Goal: Task Accomplishment & Management: Use online tool/utility

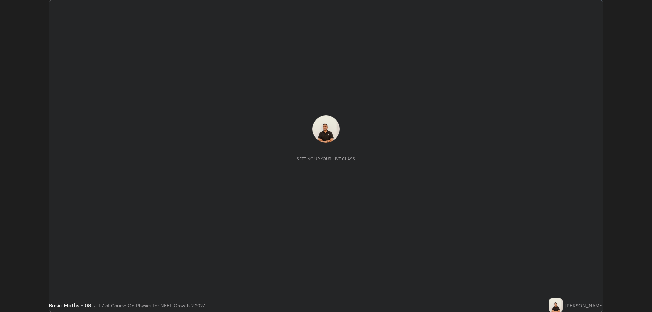
scroll to position [312, 652]
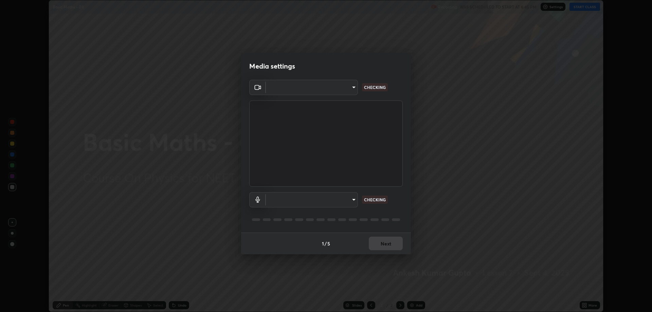
type input "4e1b2c54661c96bcdbd1e224802991097c9dca7c8c03d30d23ff1a8c48b7d1b8"
type input "dd898a2093ecc2ff2943b93d93a9407132d23047db99134a58b1ecdb219b7433"
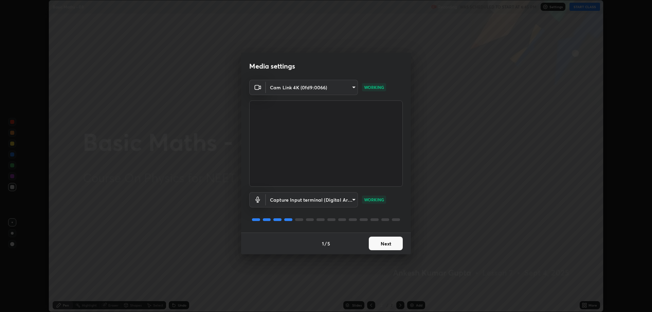
click at [378, 242] on button "Next" at bounding box center [386, 244] width 34 height 14
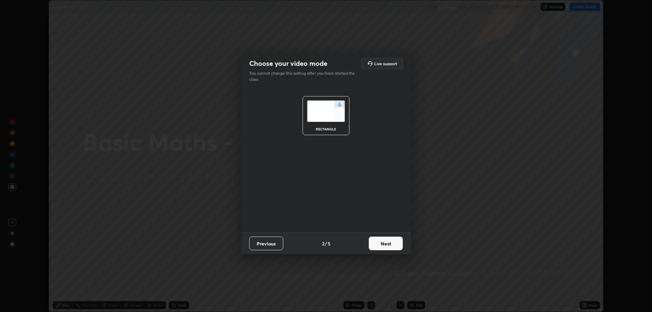
click at [379, 243] on button "Next" at bounding box center [386, 244] width 34 height 14
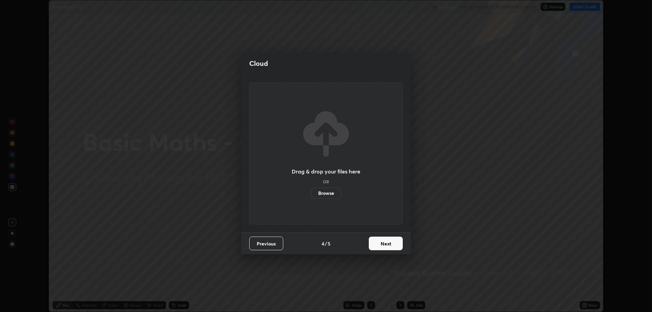
click at [378, 245] on button "Next" at bounding box center [386, 244] width 34 height 14
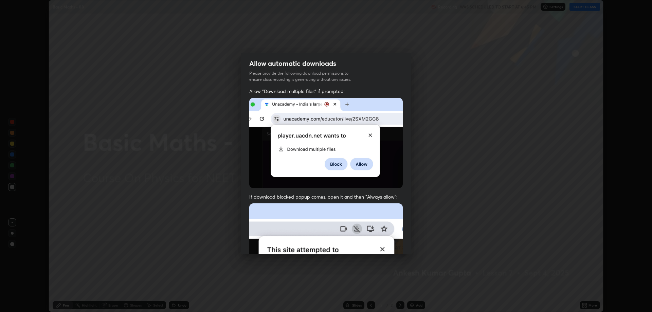
click at [381, 245] on img at bounding box center [325, 277] width 153 height 148
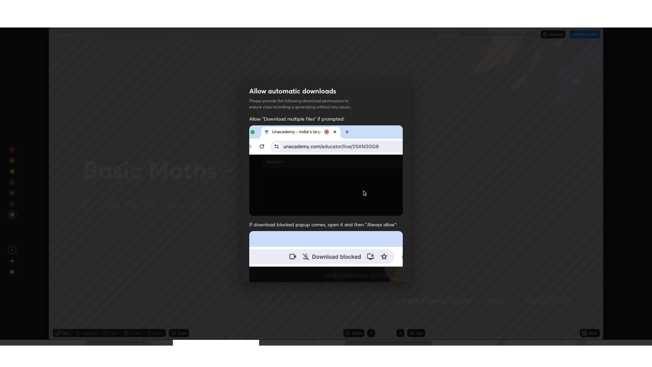
scroll to position [138, 0]
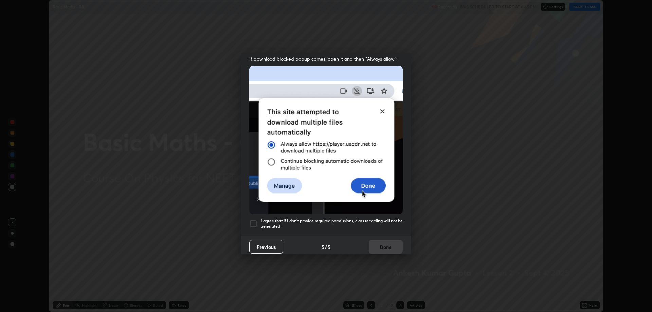
click at [252, 221] on div at bounding box center [253, 224] width 8 height 8
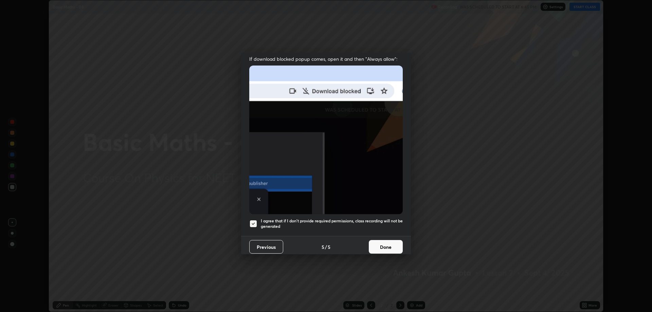
click at [372, 241] on button "Done" at bounding box center [386, 247] width 34 height 14
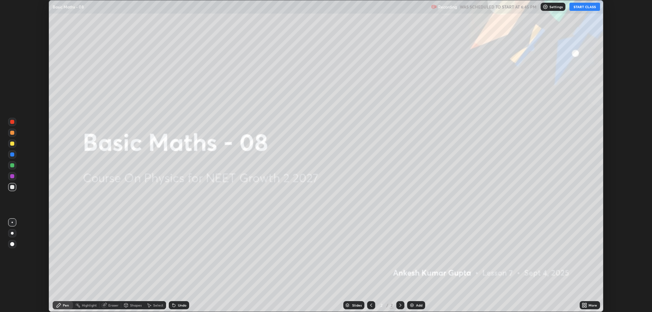
click at [581, 7] on button "START CLASS" at bounding box center [584, 7] width 31 height 8
click at [584, 304] on icon at bounding box center [583, 304] width 2 height 2
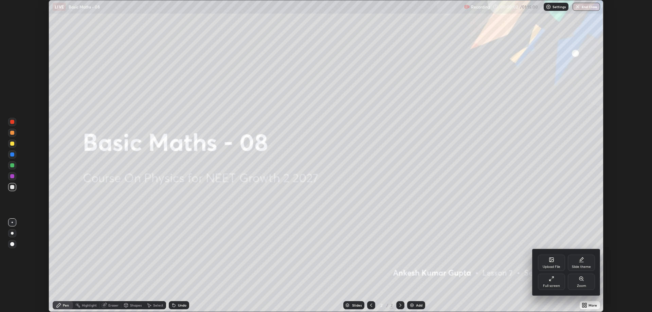
click at [552, 285] on div "Full screen" at bounding box center [551, 285] width 17 height 3
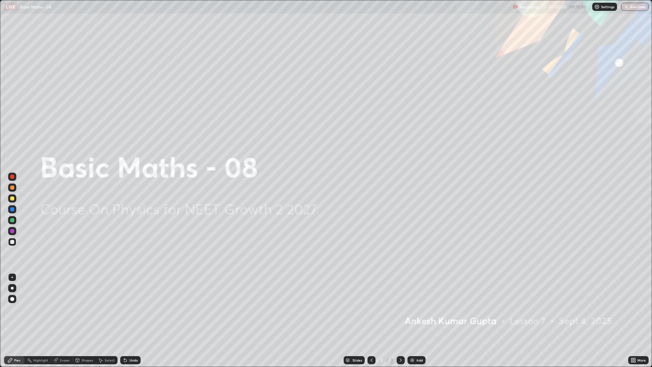
scroll to position [367, 652]
click at [413, 312] on img at bounding box center [411, 359] width 5 height 5
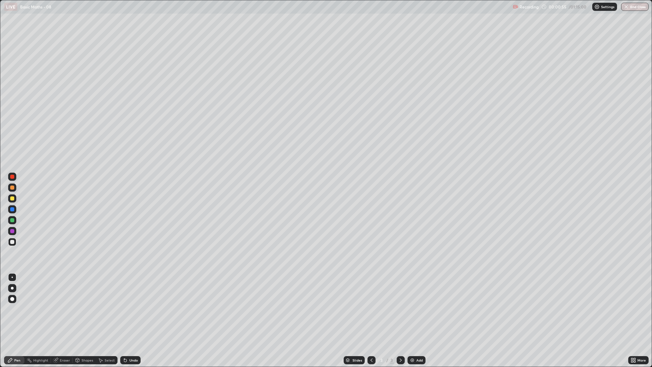
click at [131, 312] on div "Undo" at bounding box center [133, 359] width 8 height 3
click at [419, 312] on div "Add" at bounding box center [419, 359] width 6 height 3
click at [64, 312] on div "Eraser" at bounding box center [65, 359] width 10 height 3
click at [18, 312] on div "Pen" at bounding box center [17, 359] width 6 height 3
click at [414, 312] on div "Add" at bounding box center [416, 360] width 18 height 8
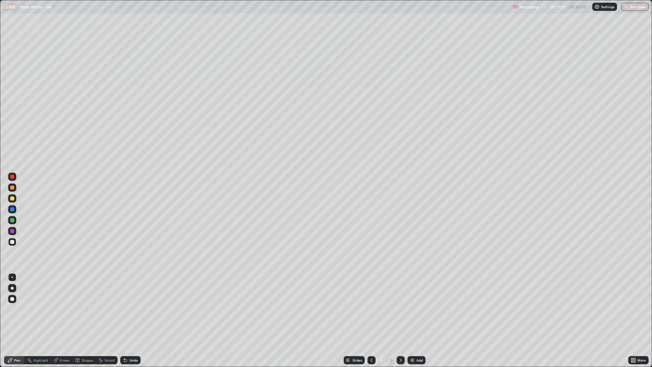
click at [134, 312] on div "Undo" at bounding box center [133, 359] width 8 height 3
click at [127, 312] on icon at bounding box center [125, 359] width 5 height 5
click at [418, 312] on div "Add" at bounding box center [419, 359] width 6 height 3
click at [67, 312] on div "Eraser" at bounding box center [65, 359] width 10 height 3
click at [21, 312] on div "Pen" at bounding box center [14, 360] width 20 height 8
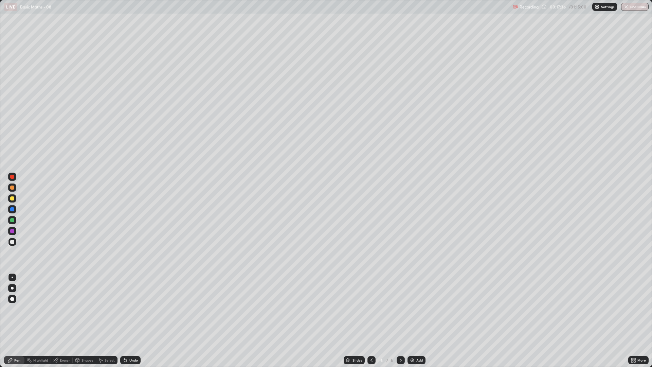
click at [62, 312] on div "Eraser" at bounding box center [65, 359] width 10 height 3
click at [17, 312] on div "Pen" at bounding box center [17, 359] width 6 height 3
click at [63, 312] on div "Eraser" at bounding box center [65, 359] width 10 height 3
click at [64, 312] on div "Eraser" at bounding box center [65, 359] width 10 height 3
click at [12, 312] on div "Pen" at bounding box center [14, 360] width 20 height 8
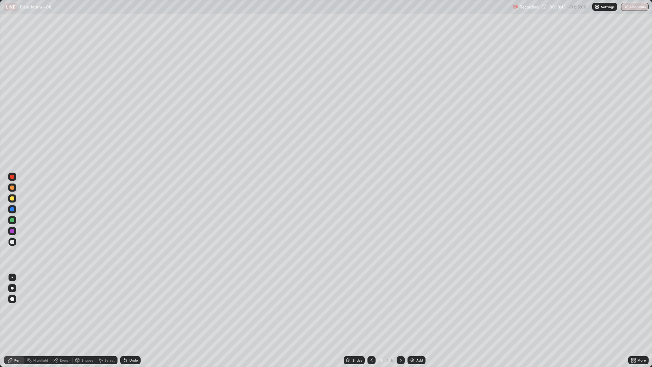
click at [372, 312] on icon at bounding box center [371, 359] width 5 height 5
click at [399, 312] on icon at bounding box center [400, 359] width 5 height 5
click at [415, 312] on div "Add" at bounding box center [416, 360] width 18 height 8
click at [414, 312] on div "Add" at bounding box center [416, 360] width 18 height 8
click at [415, 312] on div "Add" at bounding box center [416, 360] width 18 height 8
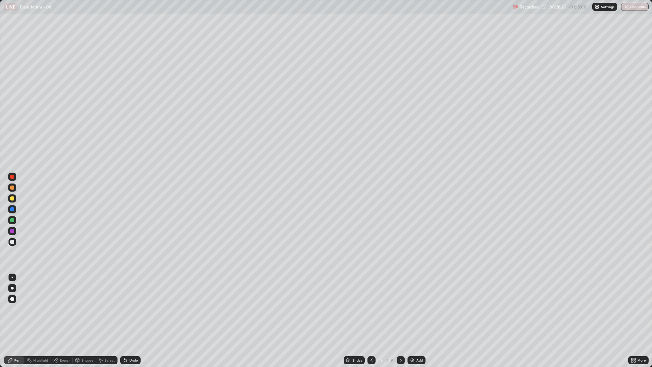
click at [368, 312] on div at bounding box center [371, 360] width 8 height 14
click at [369, 312] on icon at bounding box center [371, 359] width 5 height 5
click at [371, 312] on icon at bounding box center [371, 359] width 5 height 5
click at [400, 312] on icon at bounding box center [400, 359] width 5 height 5
click at [402, 312] on div at bounding box center [400, 360] width 8 height 8
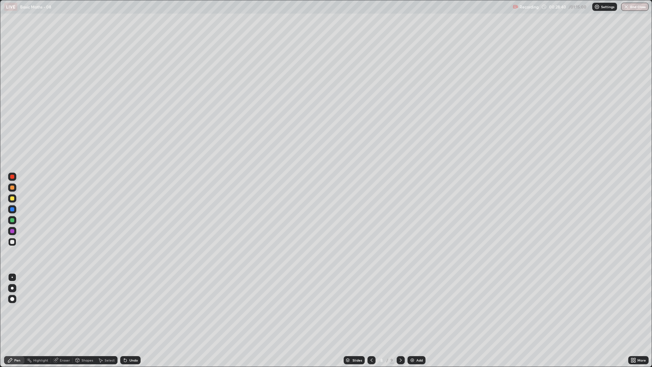
click at [401, 312] on icon at bounding box center [400, 359] width 5 height 5
click at [400, 312] on icon at bounding box center [400, 359] width 5 height 5
click at [400, 312] on div at bounding box center [400, 360] width 8 height 8
click at [418, 312] on div "Add" at bounding box center [419, 359] width 6 height 3
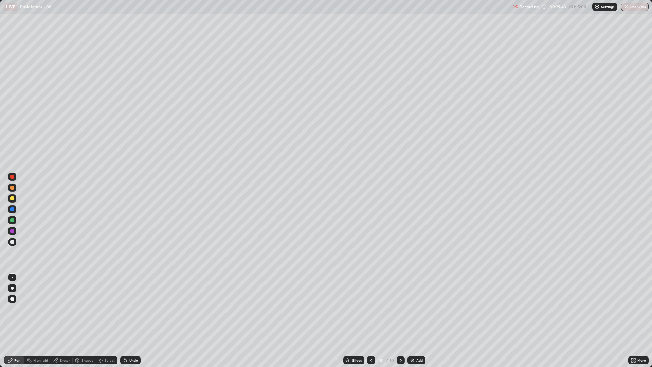
click at [78, 312] on icon at bounding box center [78, 359] width 4 height 1
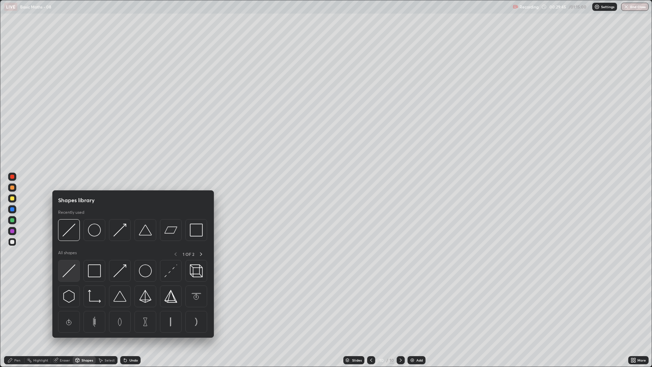
click at [71, 272] on img at bounding box center [68, 270] width 13 height 13
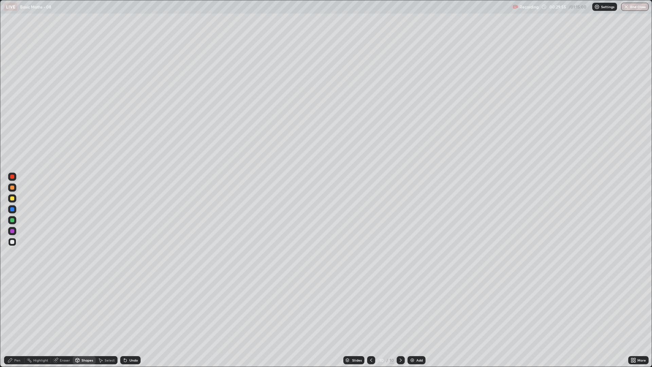
click at [18, 312] on div "Pen" at bounding box center [17, 359] width 6 height 3
click at [66, 312] on div "Eraser" at bounding box center [65, 359] width 10 height 3
click at [16, 312] on div "Pen" at bounding box center [17, 359] width 6 height 3
click at [419, 312] on div "Add" at bounding box center [419, 359] width 6 height 3
click at [411, 312] on img at bounding box center [411, 359] width 5 height 5
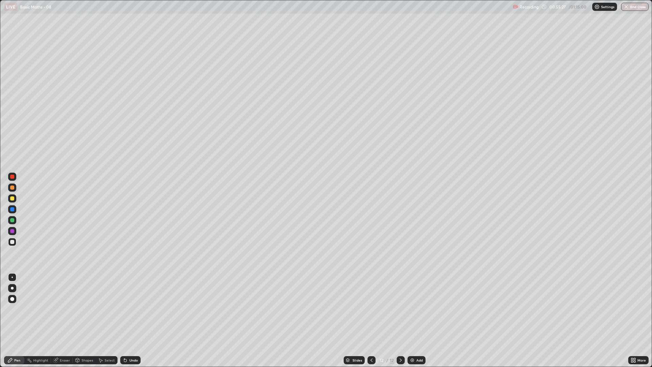
click at [413, 312] on img at bounding box center [411, 359] width 5 height 5
click at [371, 312] on icon at bounding box center [371, 359] width 5 height 5
click at [370, 312] on icon at bounding box center [371, 359] width 5 height 5
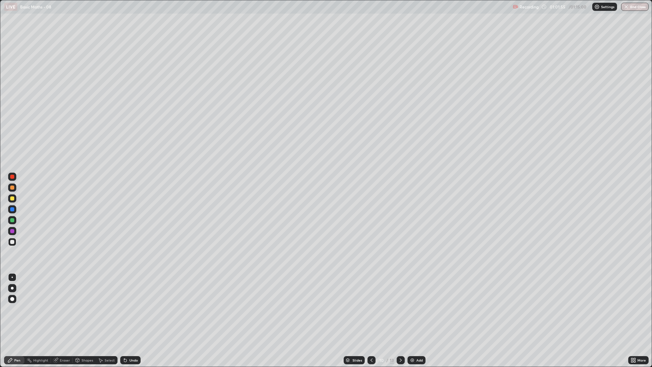
click at [370, 312] on icon at bounding box center [371, 359] width 5 height 5
click at [371, 312] on icon at bounding box center [371, 359] width 5 height 5
click at [369, 312] on icon at bounding box center [371, 359] width 5 height 5
click at [371, 312] on icon at bounding box center [371, 359] width 5 height 5
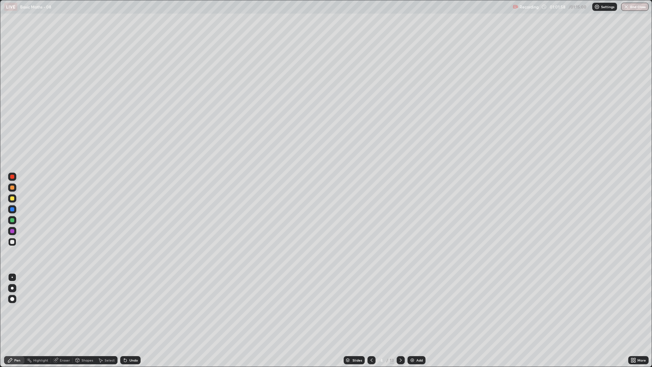
click at [398, 312] on icon at bounding box center [400, 359] width 5 height 5
click at [400, 312] on icon at bounding box center [400, 359] width 5 height 5
click at [399, 312] on icon at bounding box center [400, 359] width 5 height 5
click at [399, 312] on div at bounding box center [400, 360] width 8 height 8
click at [381, 312] on div "8" at bounding box center [381, 360] width 7 height 4
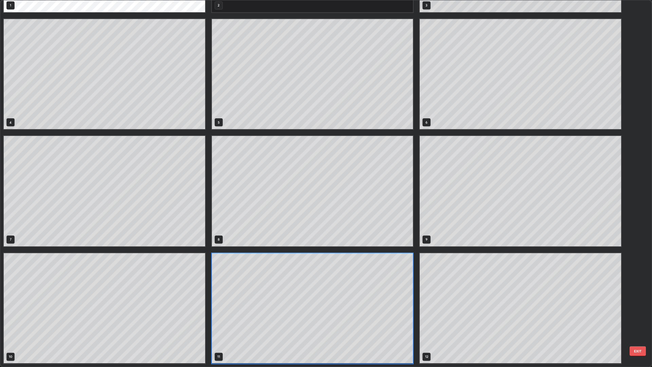
scroll to position [364, 648]
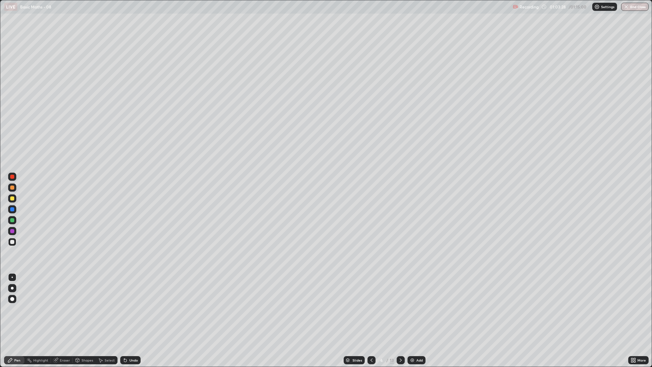
click at [410, 312] on img at bounding box center [411, 359] width 5 height 5
click at [413, 312] on img at bounding box center [411, 359] width 5 height 5
click at [414, 312] on img at bounding box center [411, 359] width 5 height 5
click at [413, 312] on img at bounding box center [411, 359] width 5 height 5
click at [396, 312] on div at bounding box center [400, 360] width 8 height 8
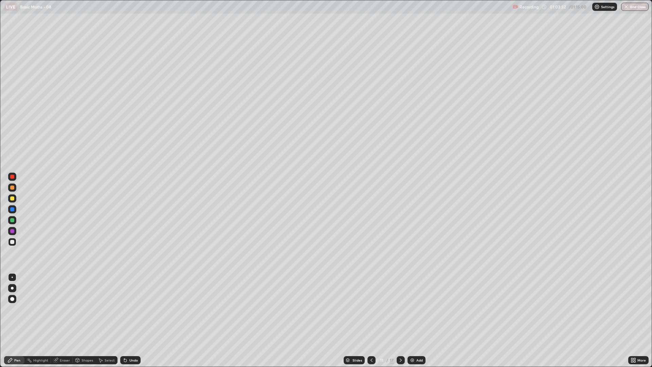
click at [397, 312] on div at bounding box center [400, 360] width 8 height 8
click at [353, 312] on div "Slides" at bounding box center [357, 359] width 10 height 3
click at [397, 312] on div at bounding box center [400, 360] width 8 height 8
click at [399, 312] on div at bounding box center [400, 360] width 8 height 8
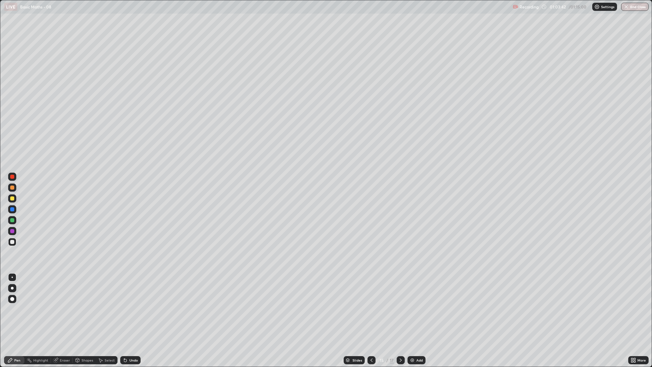
click at [400, 312] on icon at bounding box center [400, 359] width 5 height 5
click at [399, 312] on icon at bounding box center [400, 359] width 5 height 5
click at [400, 312] on icon at bounding box center [400, 359] width 5 height 5
click at [415, 312] on div "Add" at bounding box center [416, 360] width 18 height 8
click at [131, 312] on div "Undo" at bounding box center [130, 360] width 20 height 8
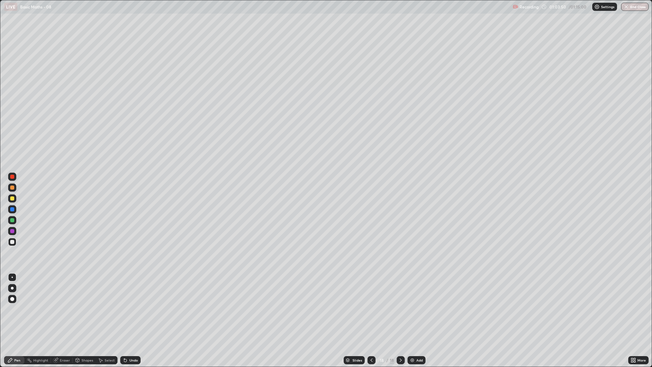
click at [133, 312] on div "Undo" at bounding box center [133, 359] width 8 height 3
click at [132, 312] on div "Undo" at bounding box center [130, 360] width 20 height 8
click at [63, 312] on div "Eraser" at bounding box center [65, 359] width 10 height 3
click at [15, 312] on div "Pen" at bounding box center [17, 359] width 6 height 3
click at [62, 312] on div "Eraser" at bounding box center [65, 359] width 10 height 3
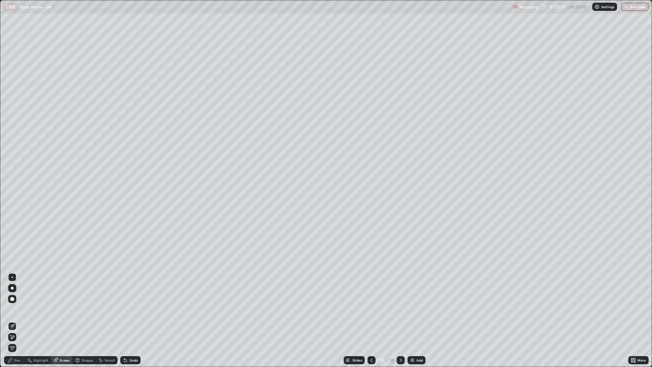
click at [15, 312] on div "Pen" at bounding box center [17, 359] width 6 height 3
click at [13, 197] on div at bounding box center [12, 198] width 4 height 4
click at [639, 312] on div "More" at bounding box center [641, 359] width 8 height 3
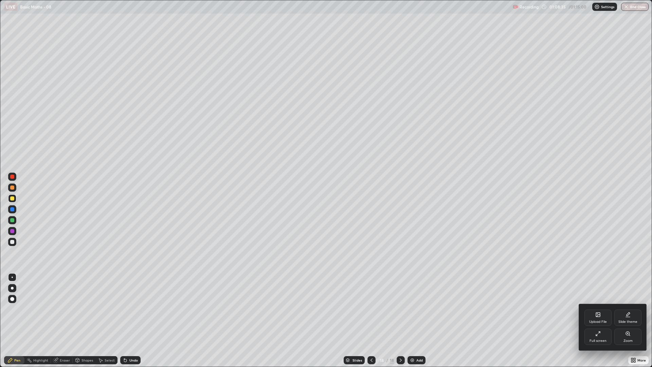
click at [632, 9] on div at bounding box center [326, 183] width 652 height 367
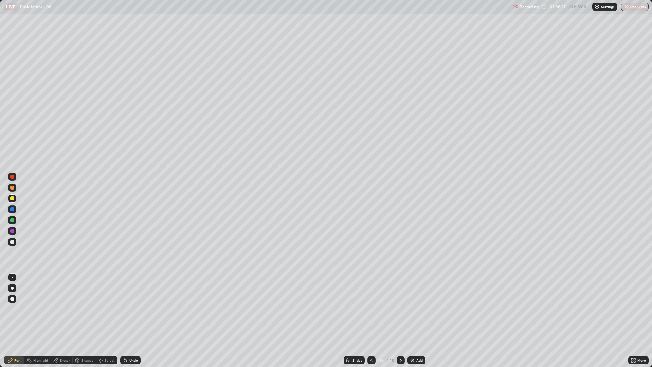
click at [635, 6] on button "End Class" at bounding box center [634, 7] width 27 height 8
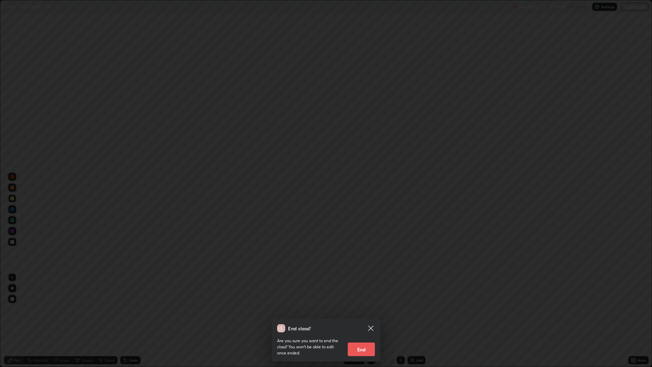
click at [366, 312] on button "End" at bounding box center [361, 349] width 27 height 14
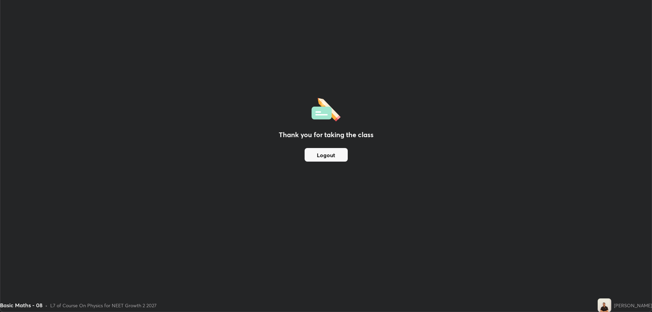
scroll to position [33634, 33294]
